Goal: Information Seeking & Learning: Understand process/instructions

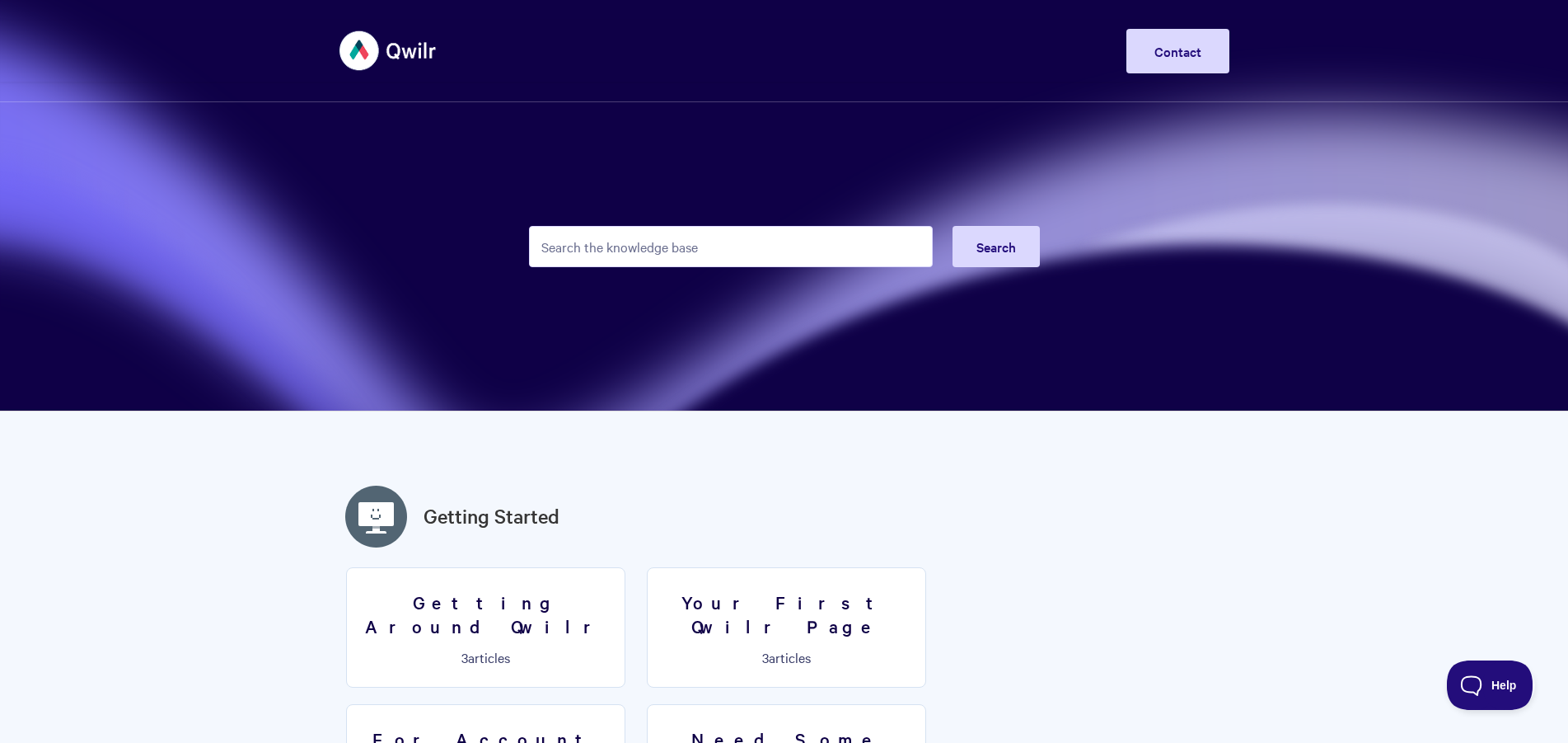
click at [690, 248] on input "Search the knowledge base" at bounding box center [731, 247] width 404 height 41
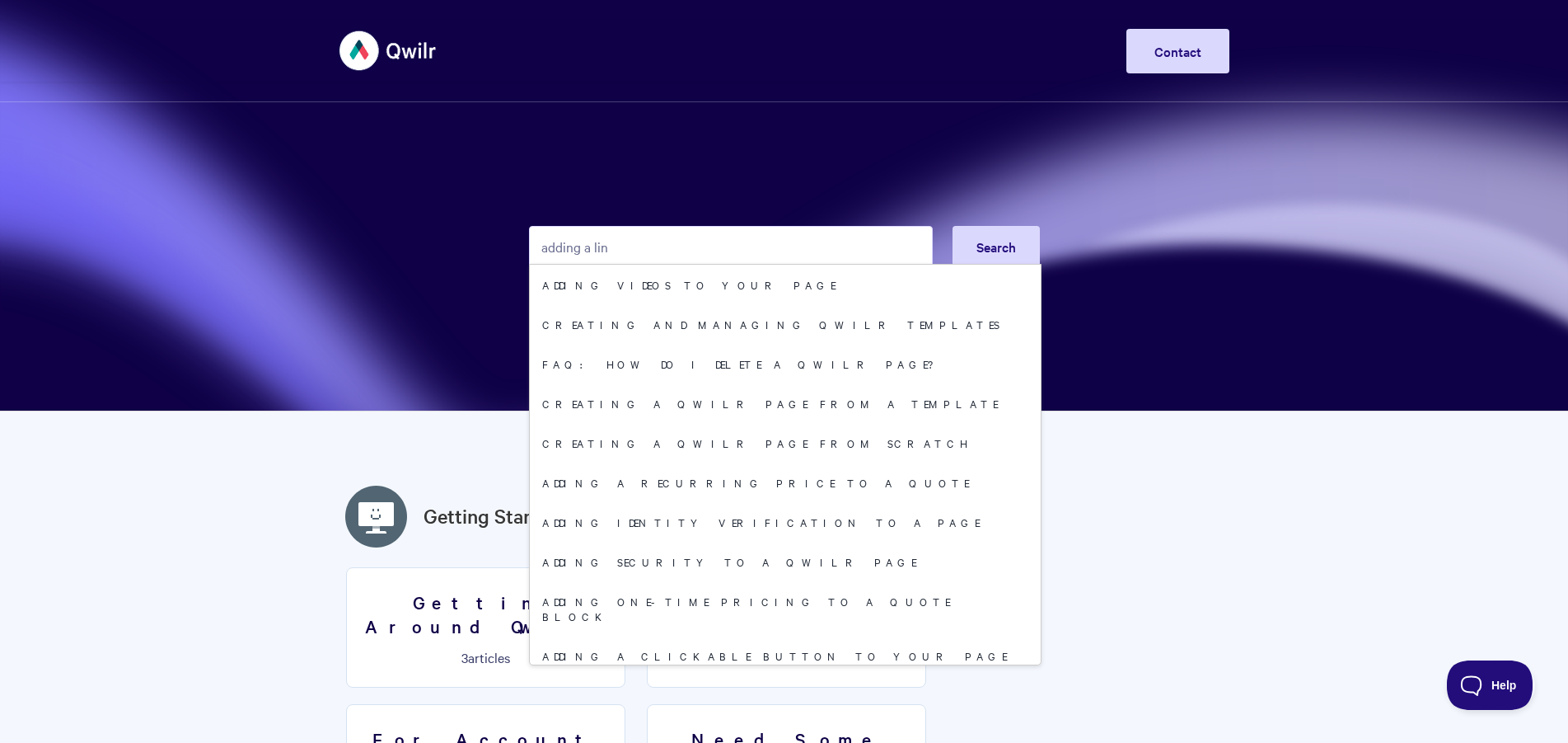
type input "adding a link"
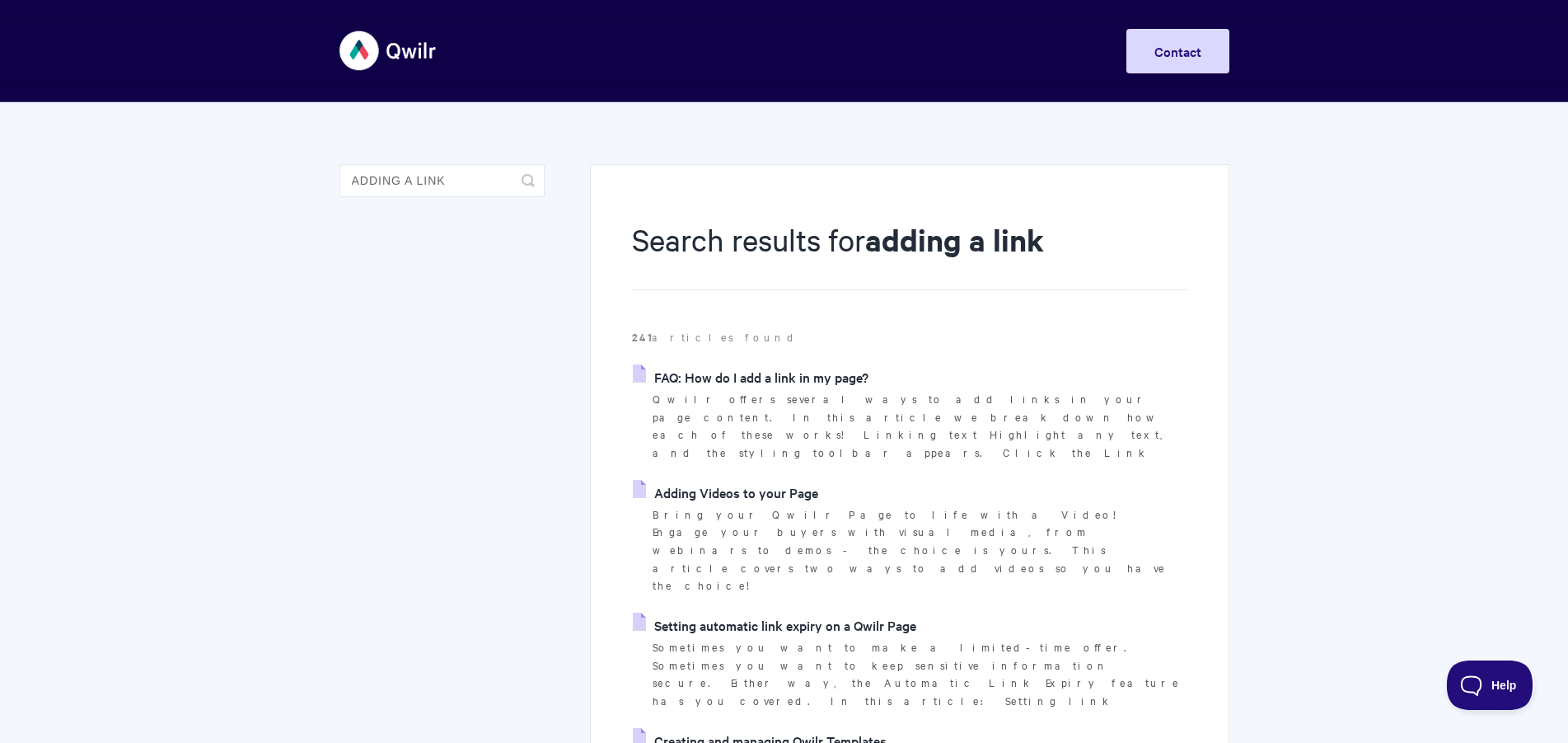
click at [757, 373] on link "FAQ: How do I add a link in my page?" at bounding box center [750, 377] width 236 height 25
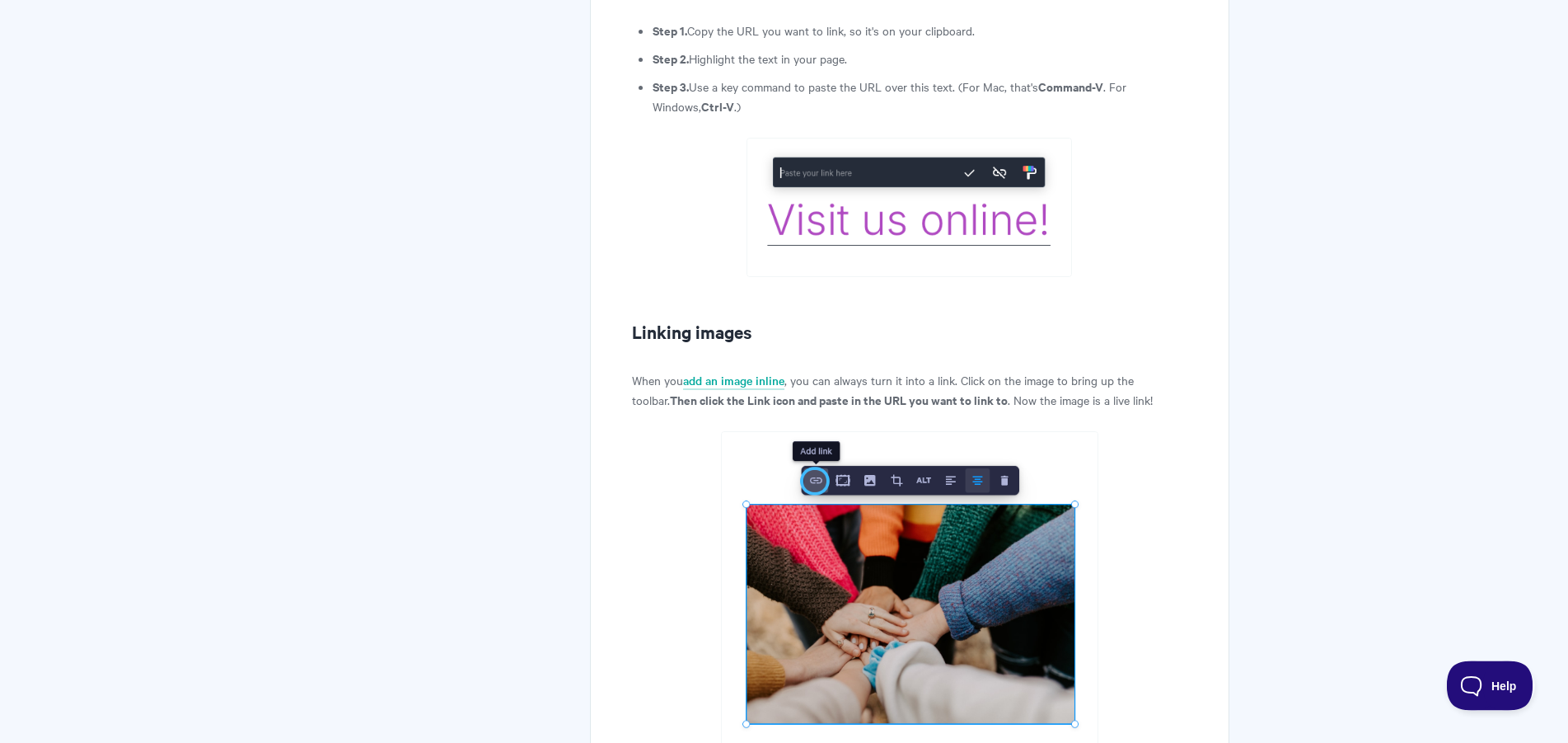
scroll to position [756, 0]
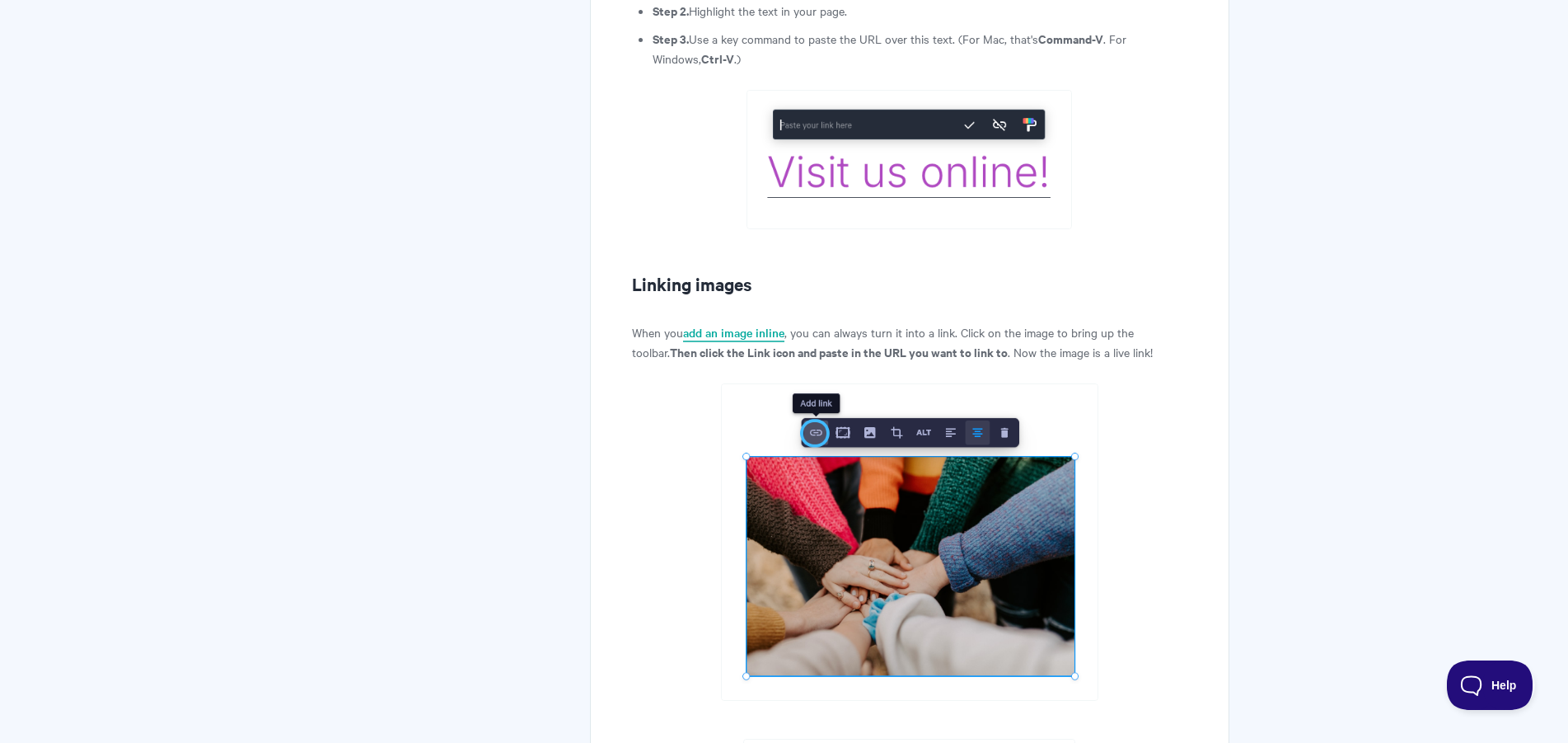
click at [743, 335] on link "add an image inline" at bounding box center [733, 333] width 101 height 18
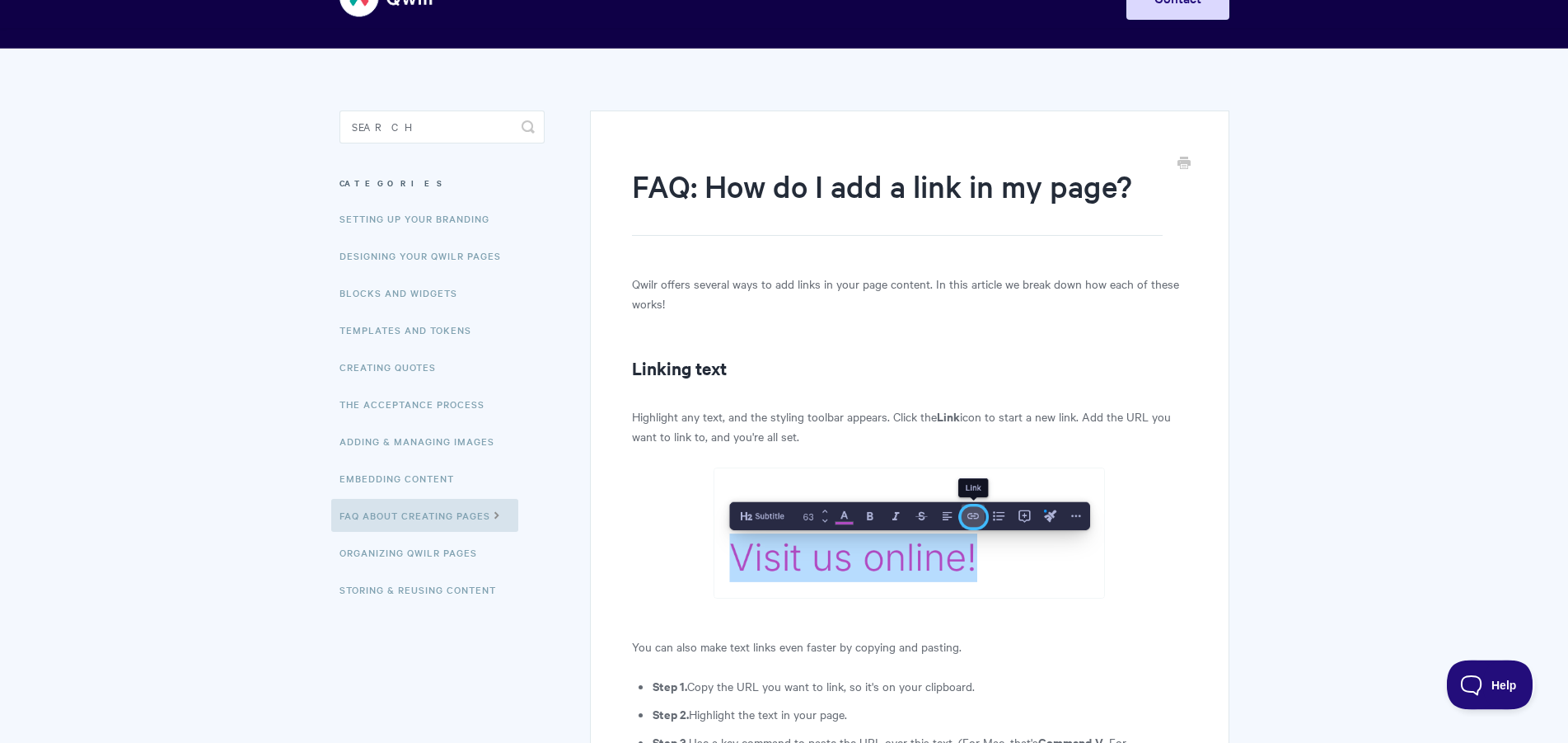
scroll to position [0, 0]
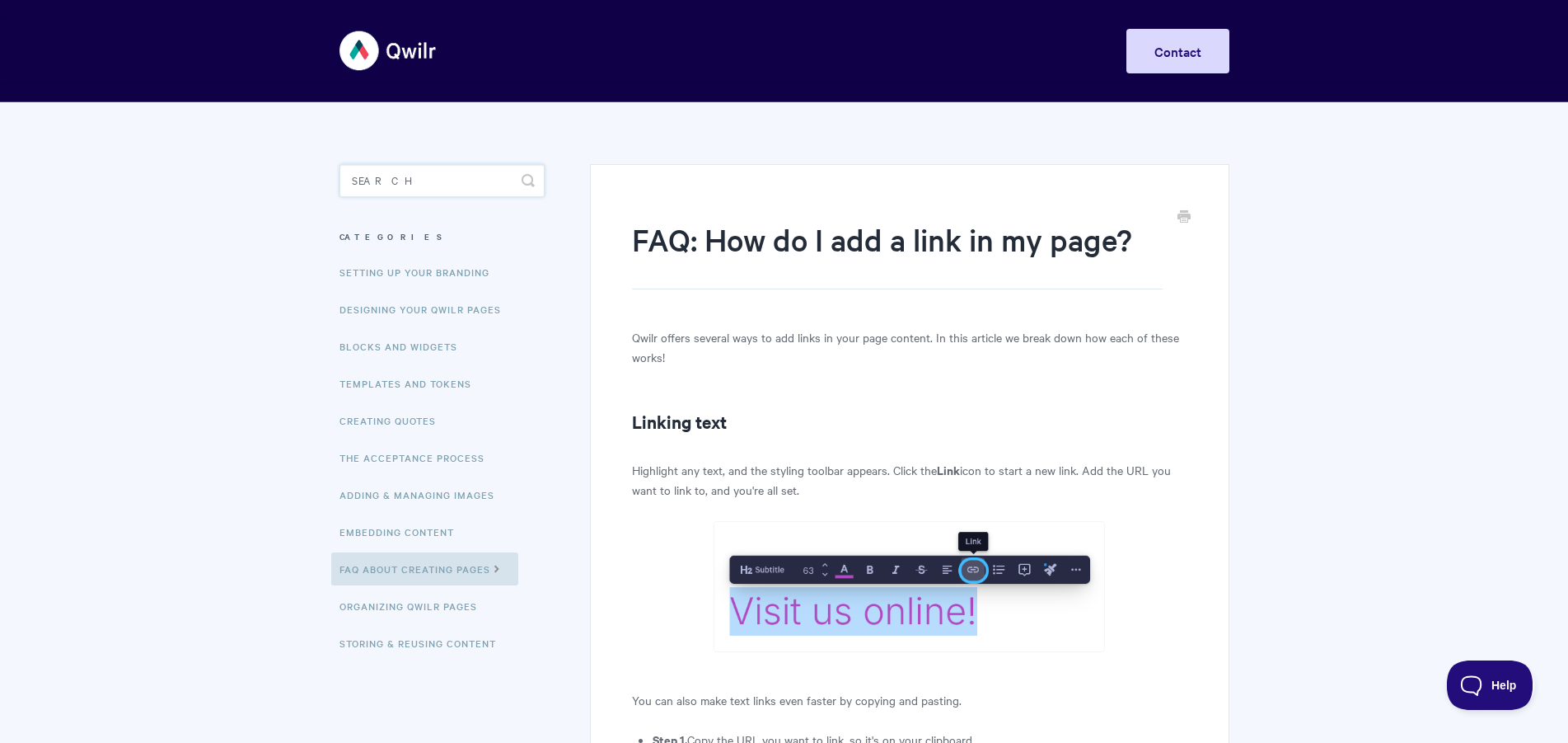
click at [386, 182] on input "Search" at bounding box center [441, 180] width 205 height 33
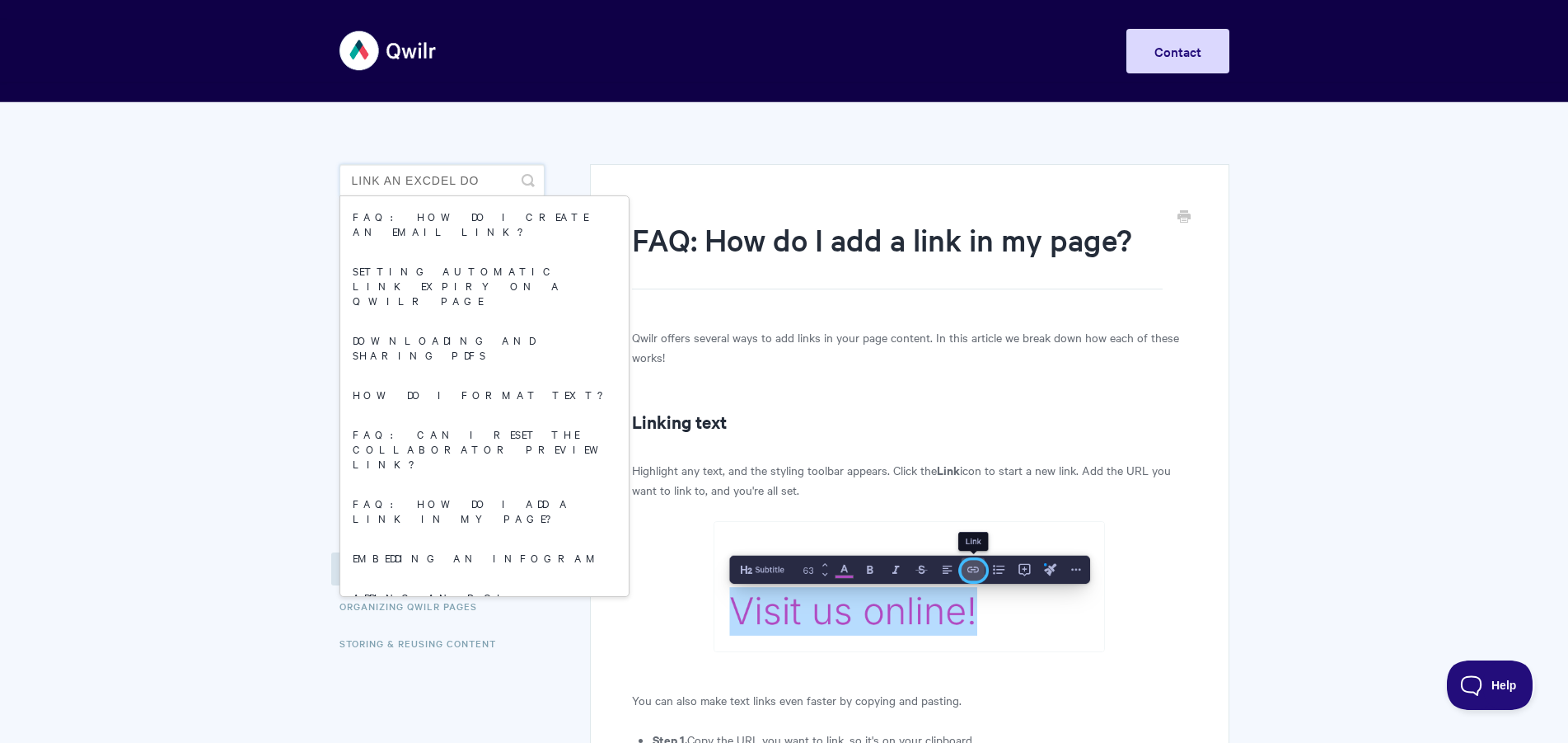
type input "link an excdel doc"
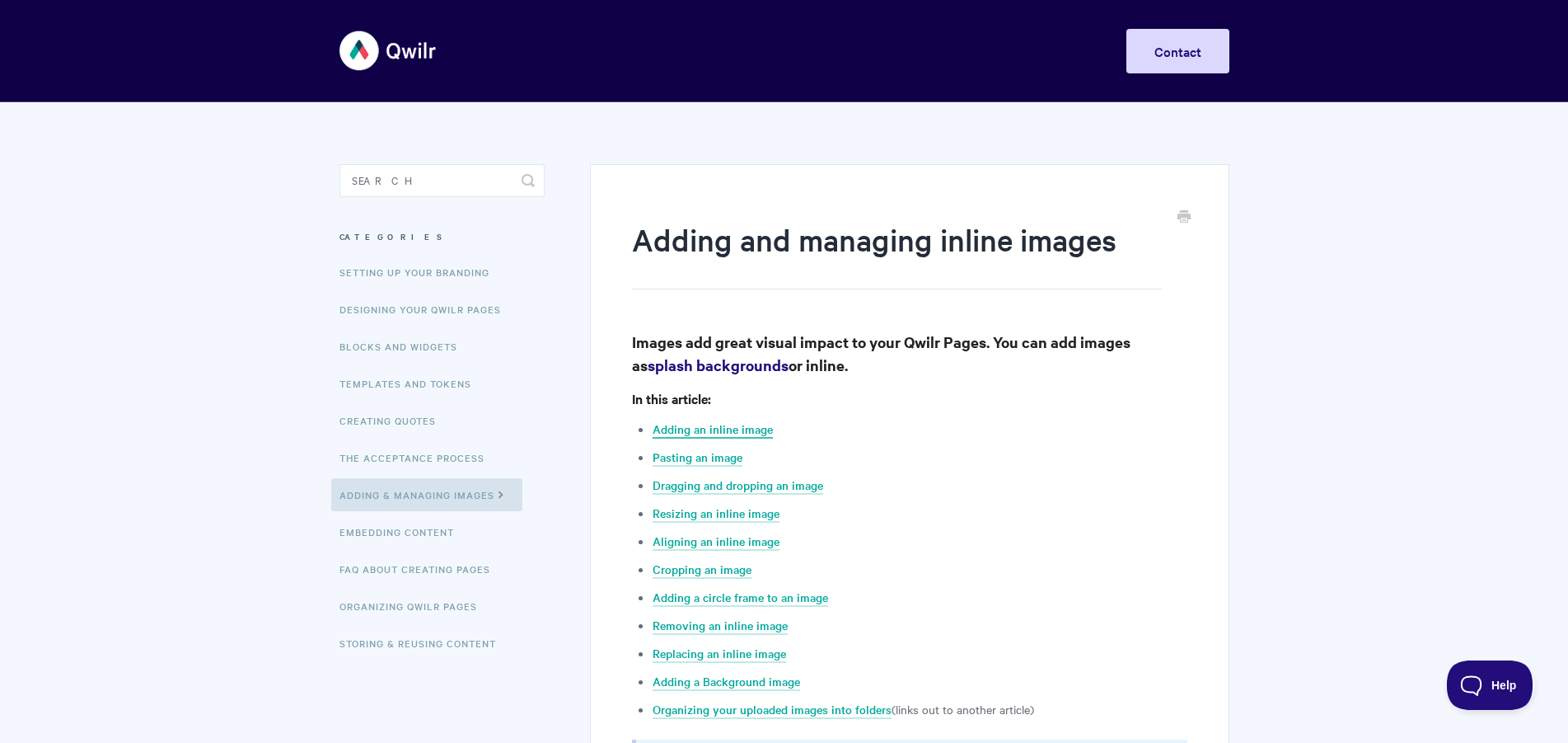
click at [753, 430] on link "Adding an inline image" at bounding box center [712, 429] width 120 height 18
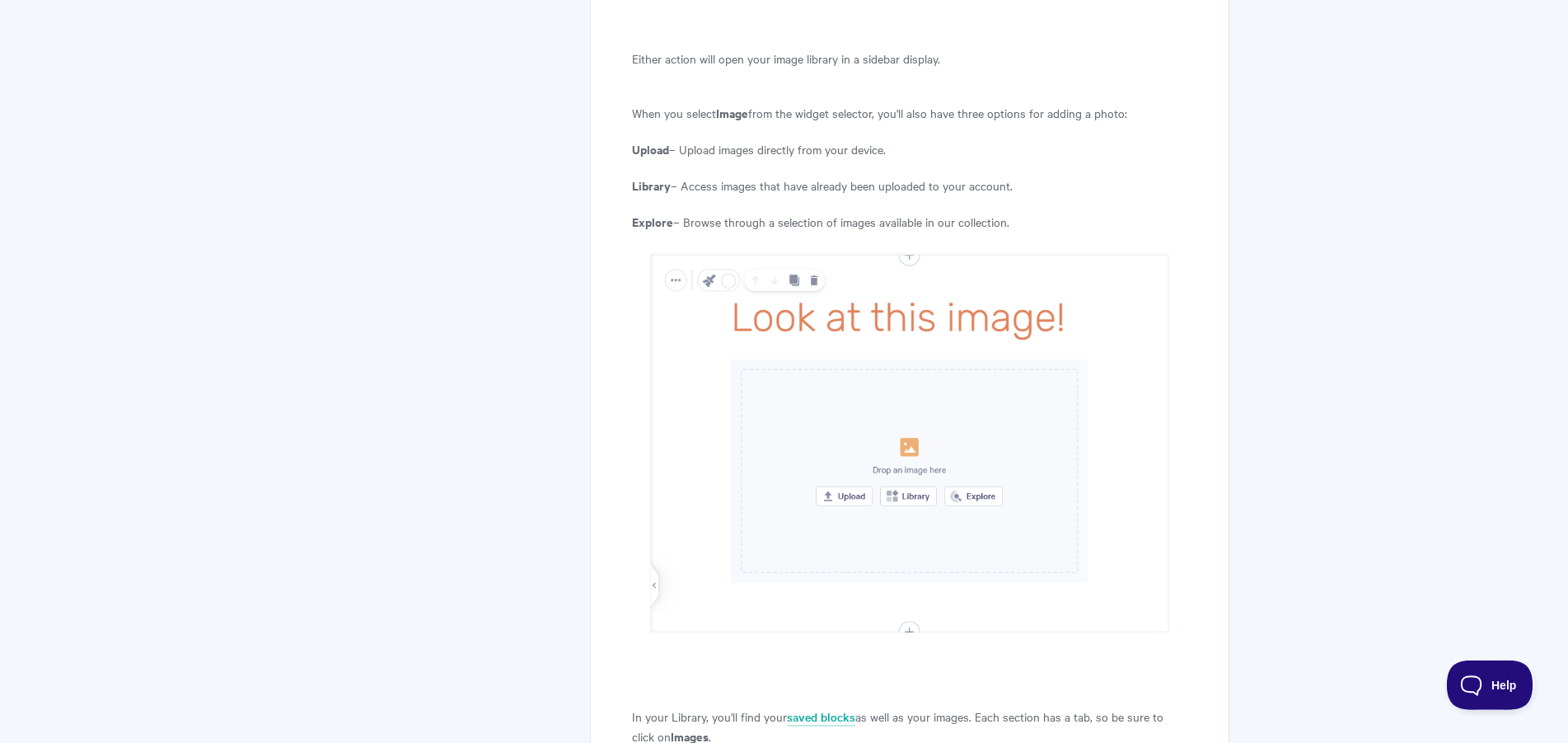
scroll to position [1519, 0]
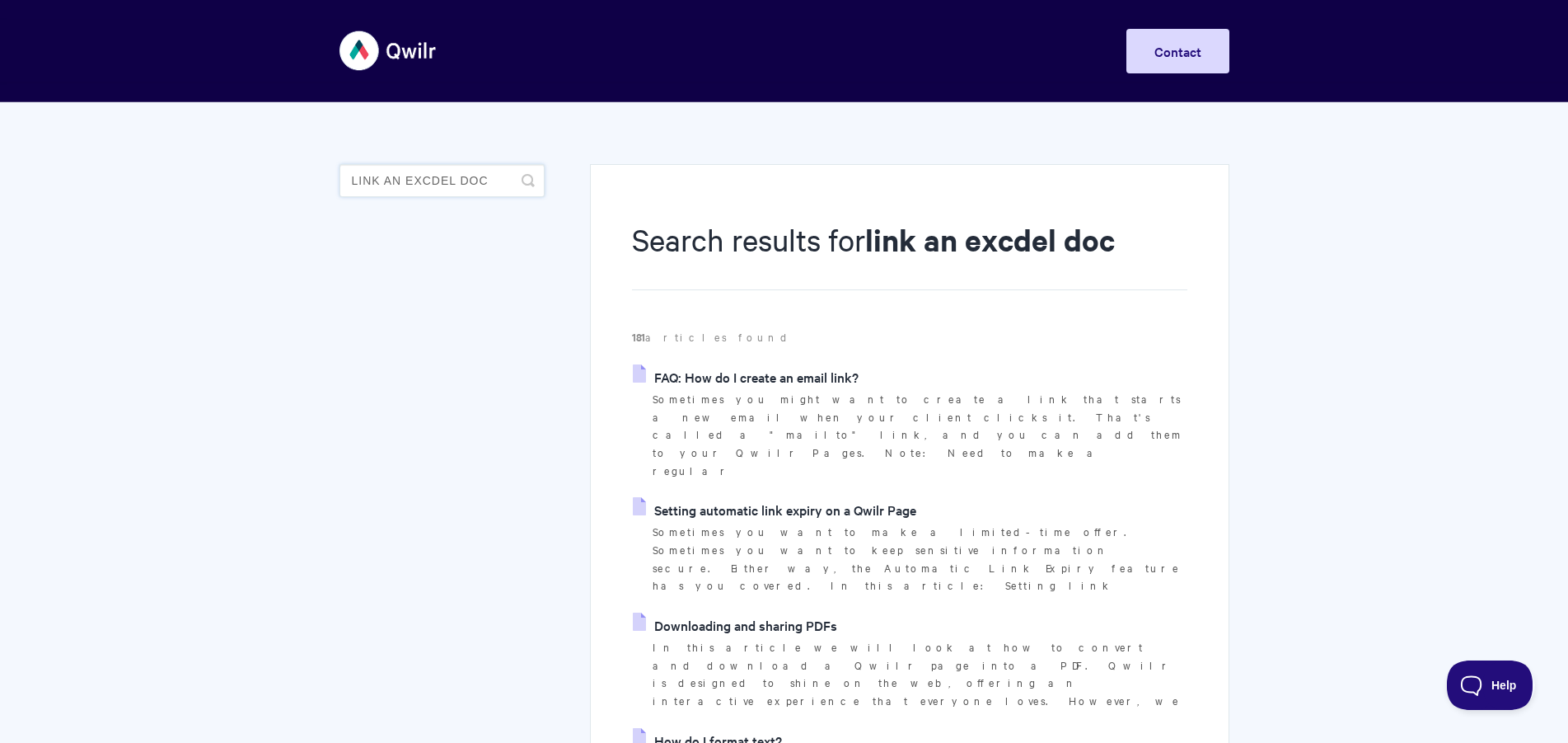
click at [440, 177] on input "link an excdel doc" at bounding box center [441, 180] width 205 height 33
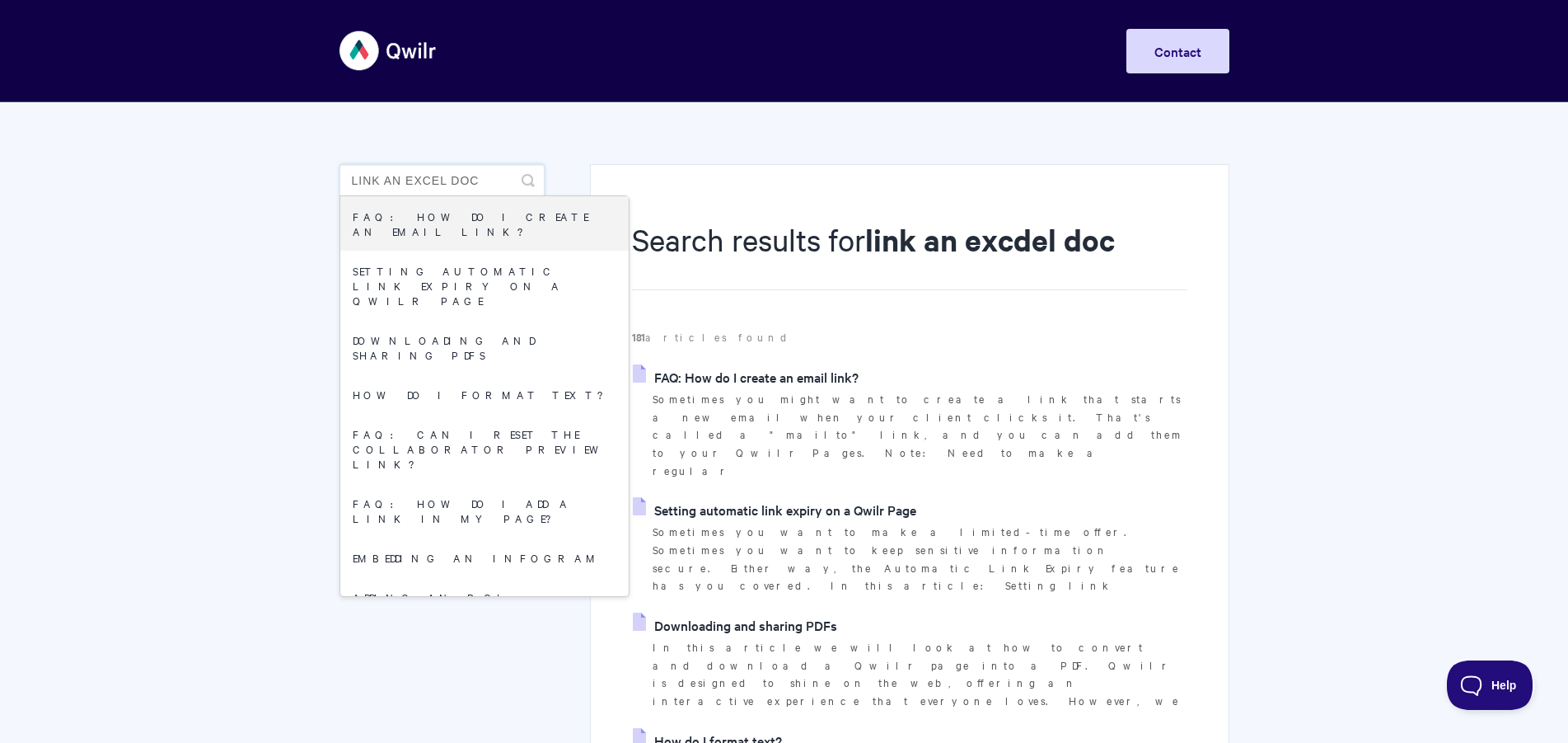
type input "link an excel doc"
click at [525, 174] on icon "submit" at bounding box center [527, 180] width 13 height 13
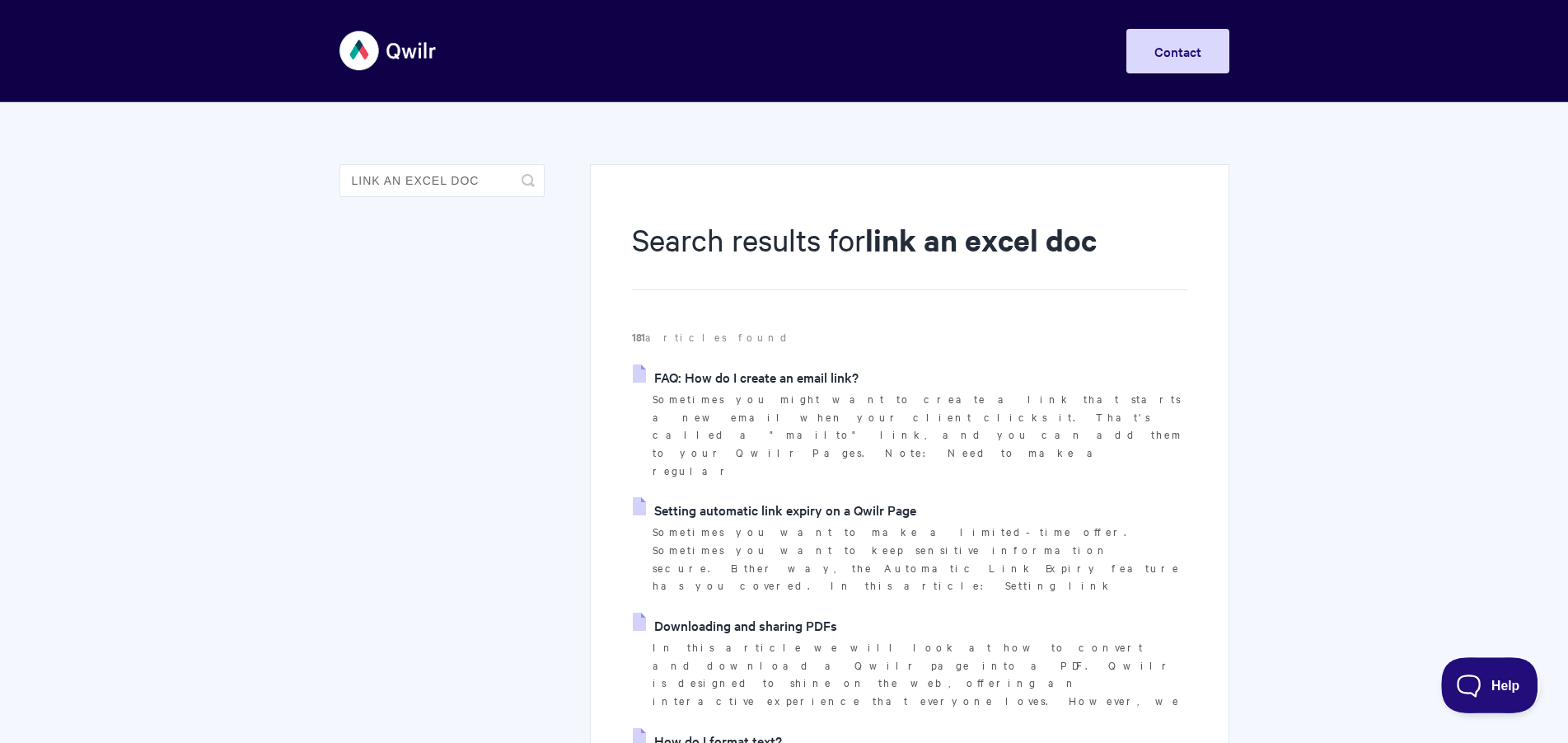
click at [1475, 683] on span "Help" at bounding box center [1484, 681] width 86 height 12
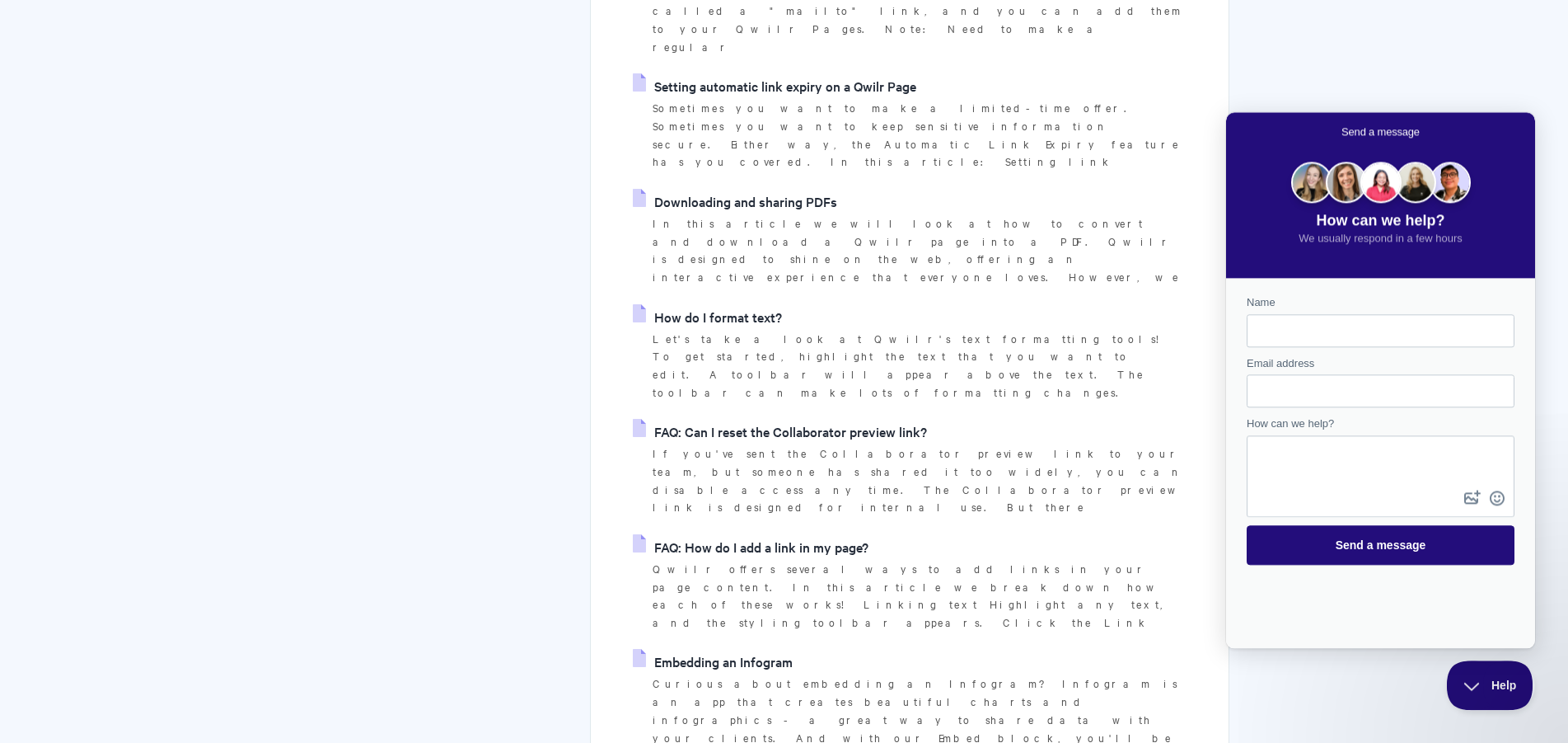
scroll to position [420, 0]
click at [780, 538] on link "FAQ: How do I add a link in my page?" at bounding box center [750, 550] width 236 height 25
